Goal: Navigation & Orientation: Go to known website

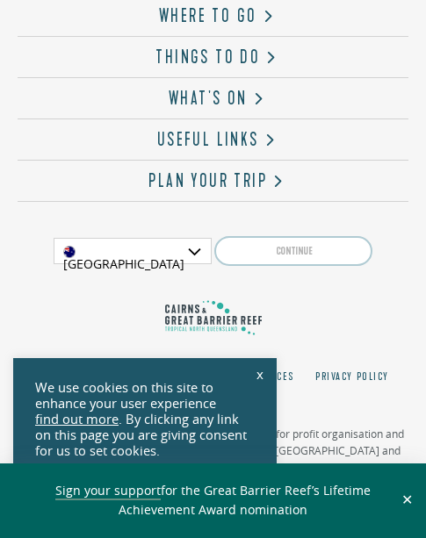
scroll to position [5330, 0]
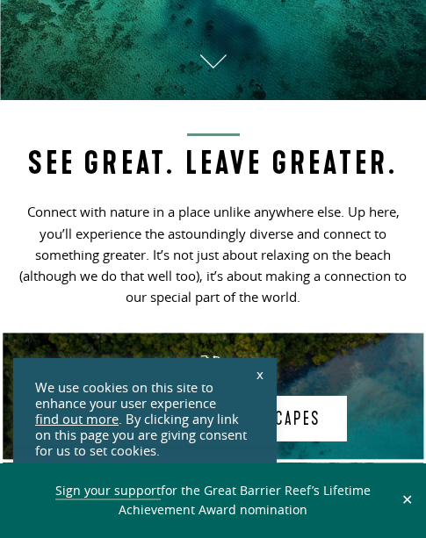
scroll to position [439, 0]
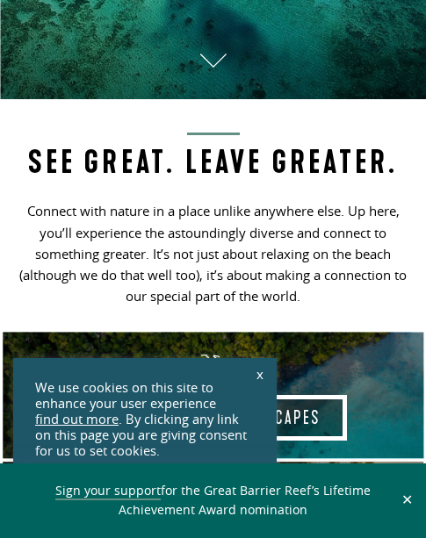
click at [259, 375] on link "x" at bounding box center [260, 374] width 25 height 39
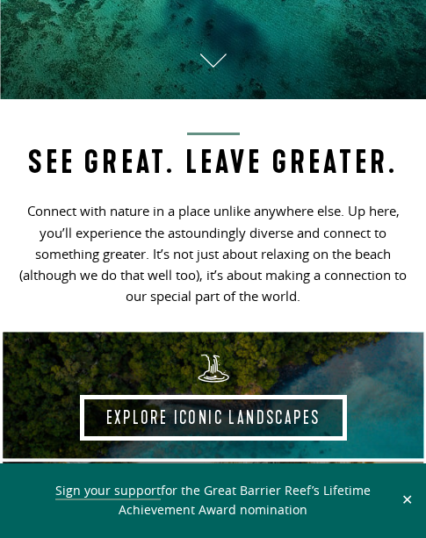
click at [406, 501] on button "✕" at bounding box center [407, 500] width 20 height 16
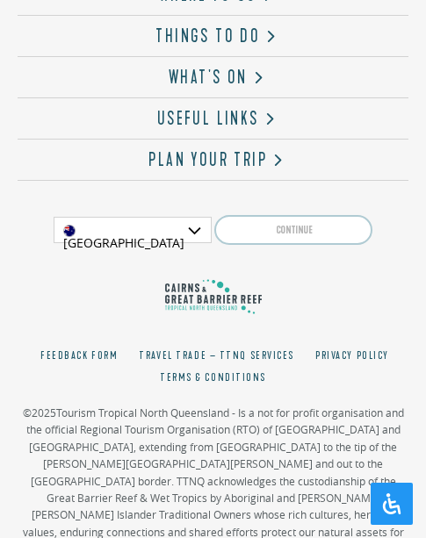
scroll to position [5330, 0]
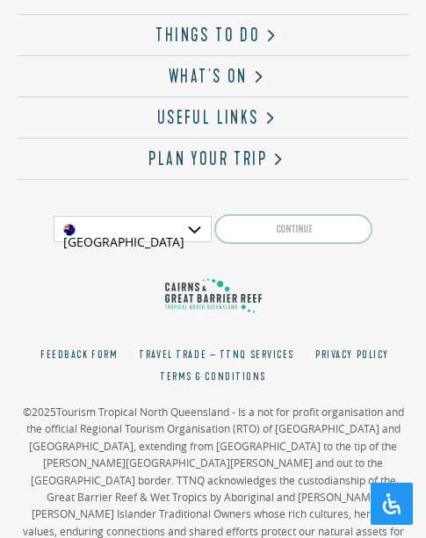
scroll to position [5330, 0]
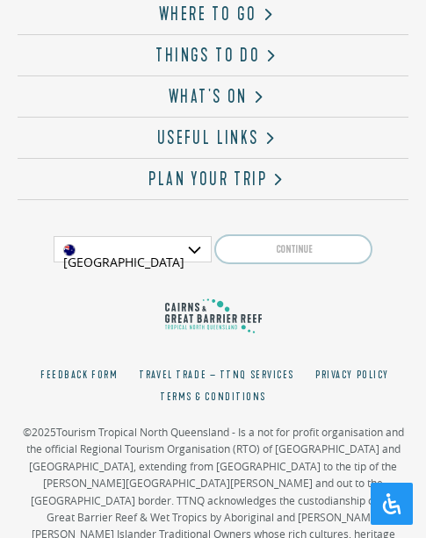
scroll to position [5330, 0]
